Goal: Task Accomplishment & Management: Manage account settings

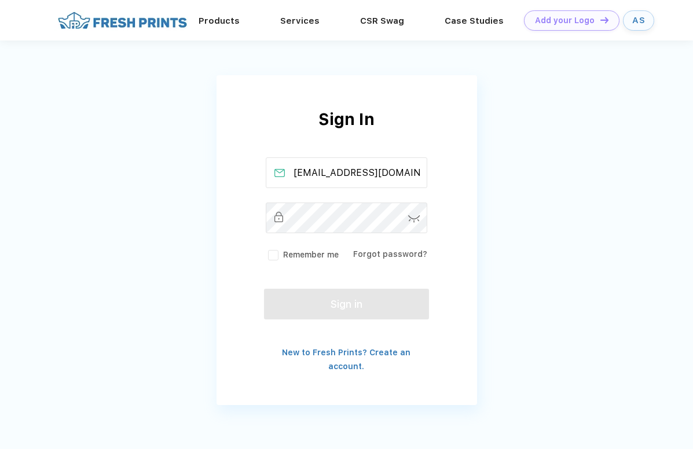
scroll to position [0, 14]
type input "[EMAIL_ADDRESS][DOMAIN_NAME]"
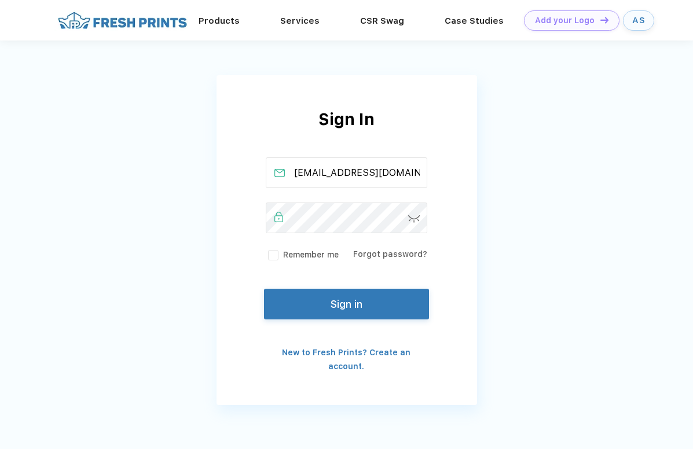
click at [410, 219] on img at bounding box center [414, 219] width 12 height 8
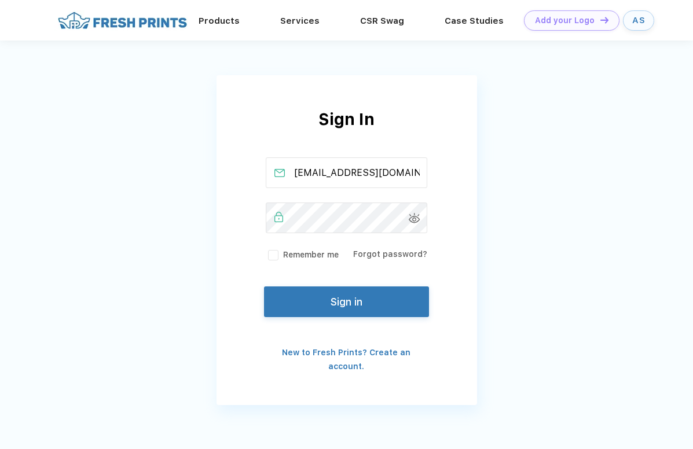
click at [353, 293] on button "Sign in" at bounding box center [346, 301] width 164 height 31
click at [356, 293] on button "Sign in" at bounding box center [346, 301] width 164 height 31
click at [339, 310] on button "Sign in" at bounding box center [346, 301] width 164 height 31
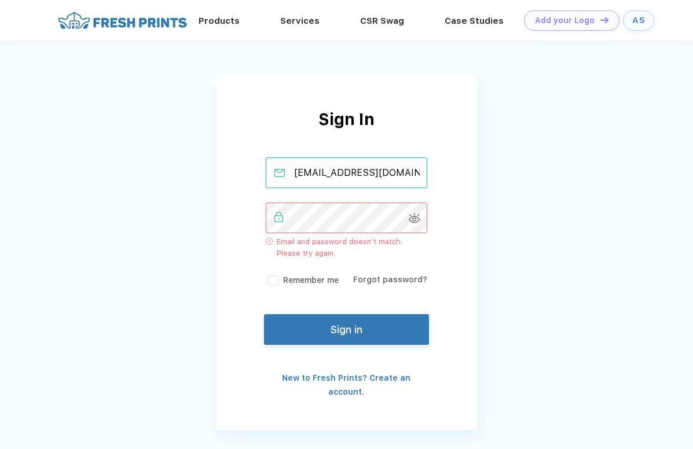
scroll to position [0, 14]
drag, startPoint x: 389, startPoint y: 171, endPoint x: 505, endPoint y: 163, distance: 116.0
click at [506, 169] on div "Sign In alexisscherzer@freshprints.com Email and password doesn’t match. Please…" at bounding box center [346, 224] width 693 height 448
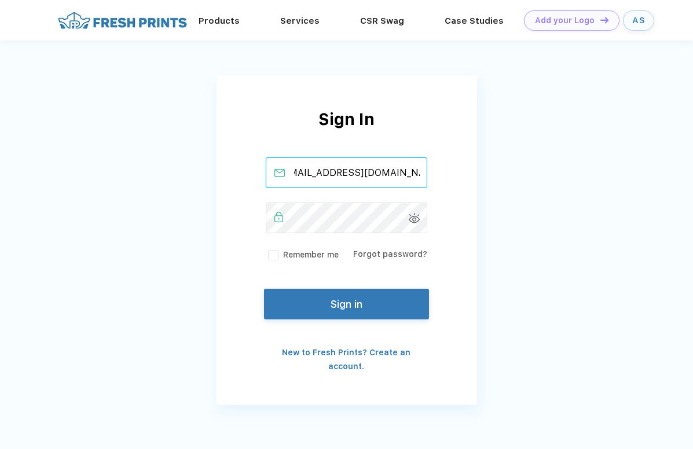
drag, startPoint x: 342, startPoint y: 171, endPoint x: 452, endPoint y: 178, distance: 109.6
click at [452, 179] on div "Sign In alexisscherzer@freshprints.com Remember me Forgot password? Sign in New…" at bounding box center [346, 240] width 260 height 266
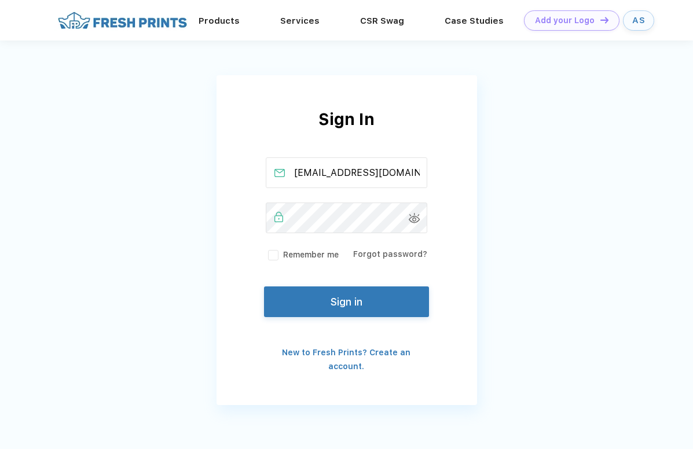
click at [338, 294] on button "Sign in" at bounding box center [346, 301] width 164 height 31
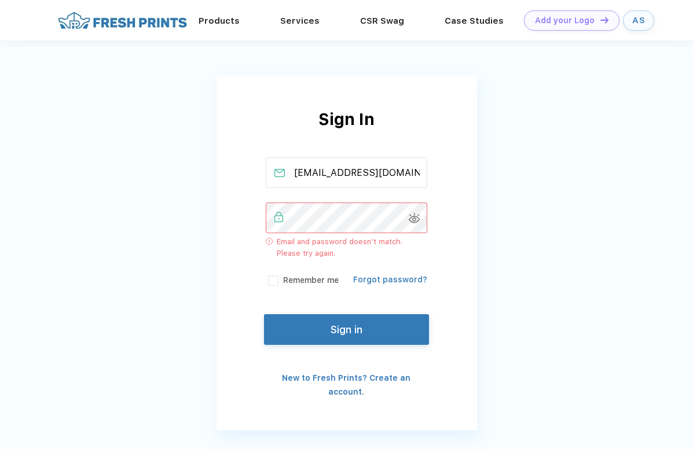
click at [383, 277] on link "Forgot password?" at bounding box center [390, 279] width 74 height 9
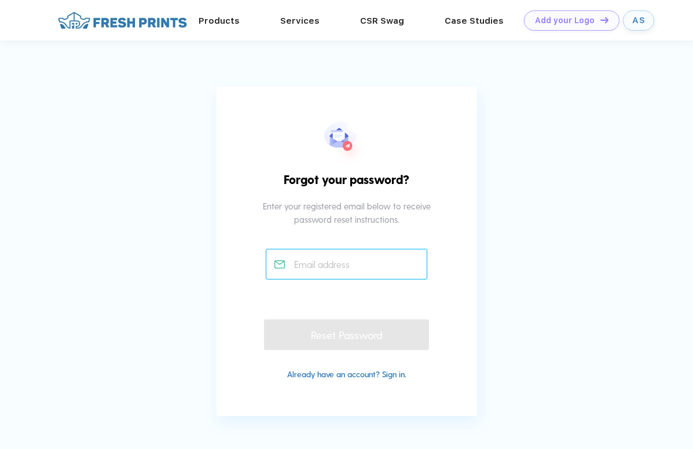
click at [383, 277] on input "text" at bounding box center [346, 264] width 161 height 31
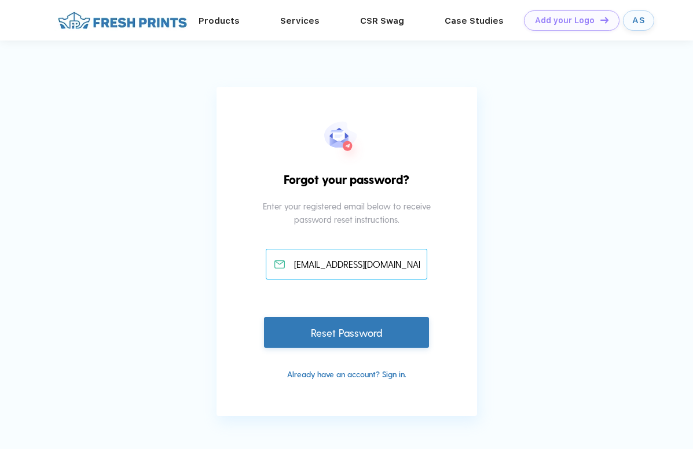
type input "[EMAIL_ADDRESS][DOMAIN_NAME]"
click at [376, 336] on div "Reset Password" at bounding box center [346, 332] width 164 height 31
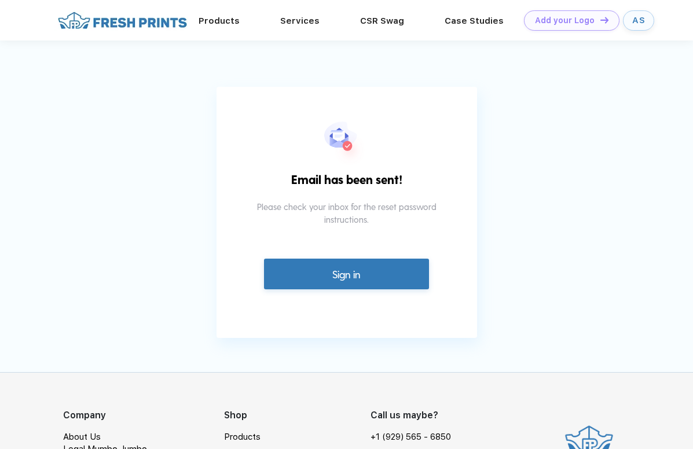
click at [380, 276] on link "Sign in" at bounding box center [346, 274] width 164 height 31
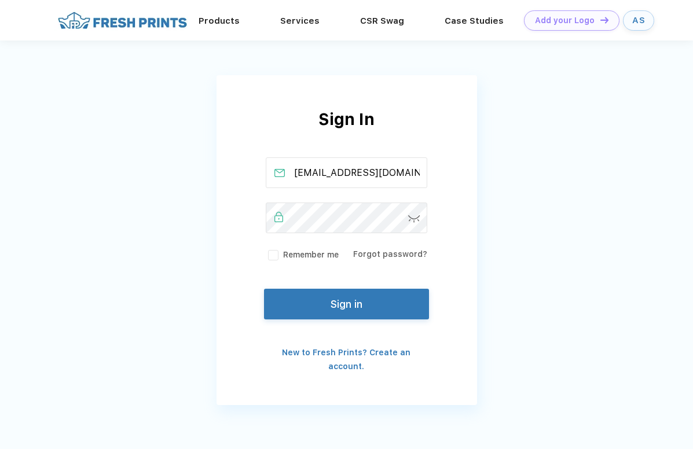
scroll to position [0, 14]
click at [414, 218] on img at bounding box center [414, 219] width 12 height 8
